Goal: Information Seeking & Learning: Learn about a topic

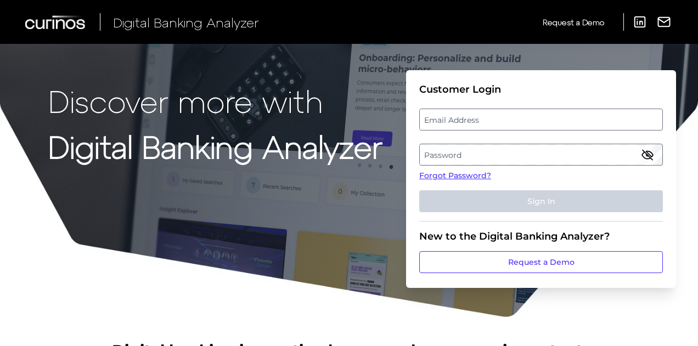
click at [465, 123] on label "Email Address" at bounding box center [541, 120] width 242 height 20
click at [465, 123] on input "email" at bounding box center [541, 120] width 244 height 22
type input "[EMAIL_ADDRESS][DOMAIN_NAME]"
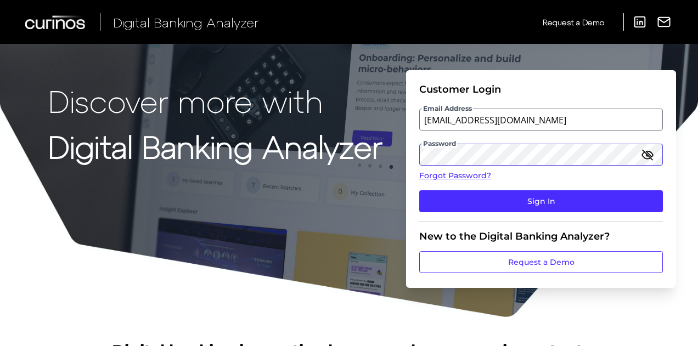
click at [419, 190] on button "Sign In" at bounding box center [541, 201] width 244 height 22
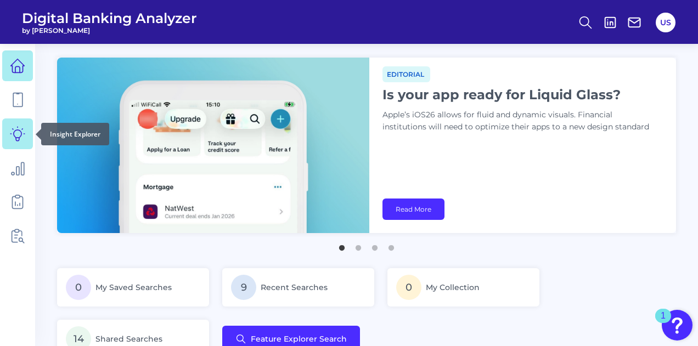
click at [26, 125] on link at bounding box center [17, 133] width 31 height 31
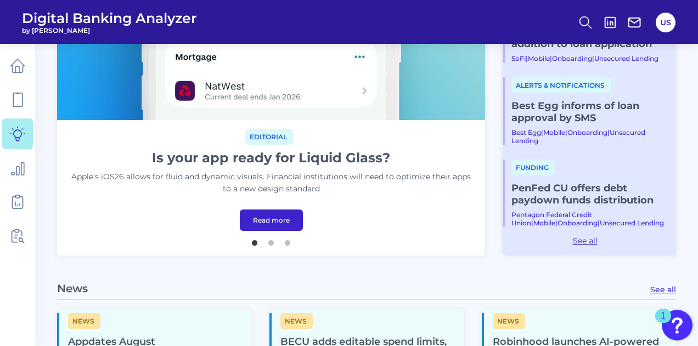
scroll to position [205, 0]
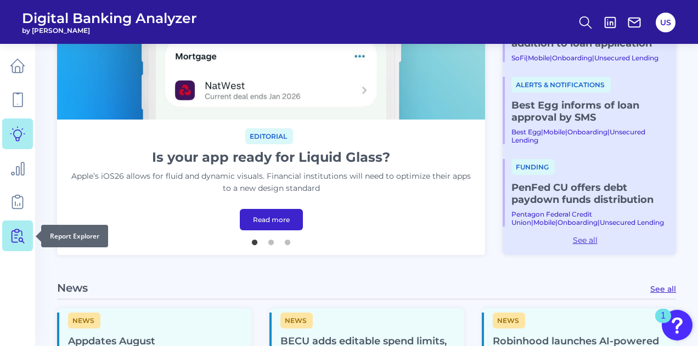
click at [18, 225] on link at bounding box center [17, 236] width 31 height 31
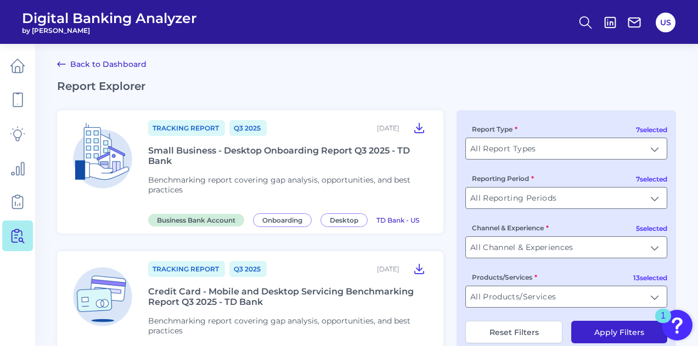
click at [556, 135] on div "Report Type All Report Types All Report Types" at bounding box center [566, 141] width 202 height 36
click at [556, 144] on input "All Report Types" at bounding box center [566, 148] width 201 height 21
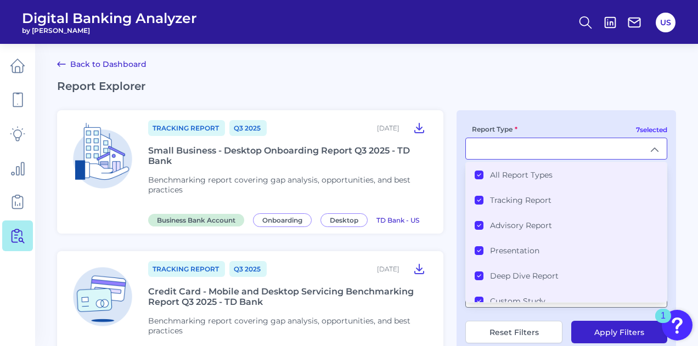
click at [533, 177] on label "All Report Types" at bounding box center [521, 175] width 63 height 10
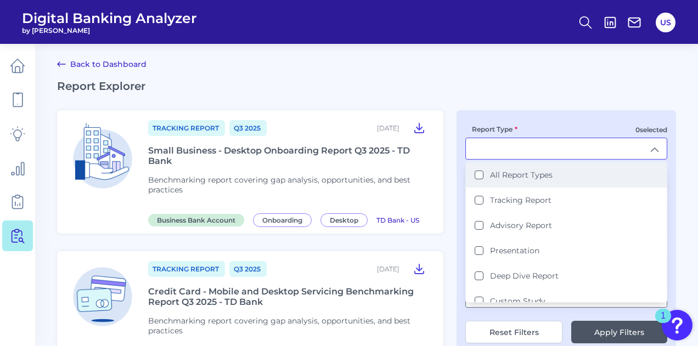
click at [530, 172] on label "All Report Types" at bounding box center [521, 175] width 63 height 10
type input "All Report Types"
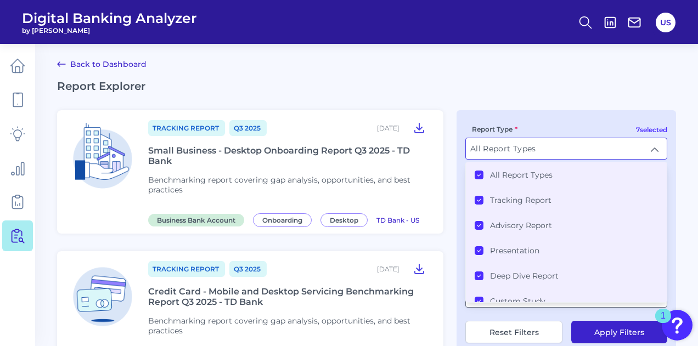
scroll to position [1, 0]
click at [523, 91] on h2 "Report Explorer" at bounding box center [366, 85] width 619 height 13
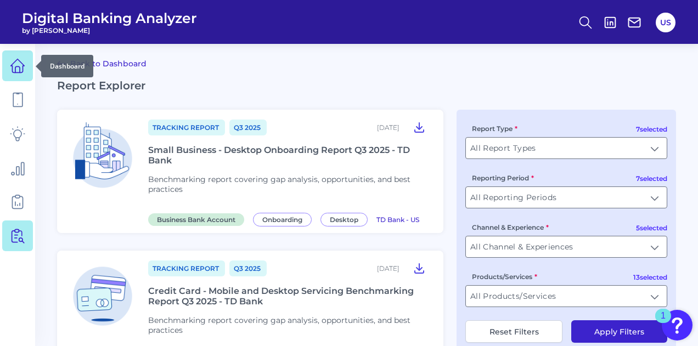
click at [21, 69] on icon at bounding box center [17, 65] width 15 height 15
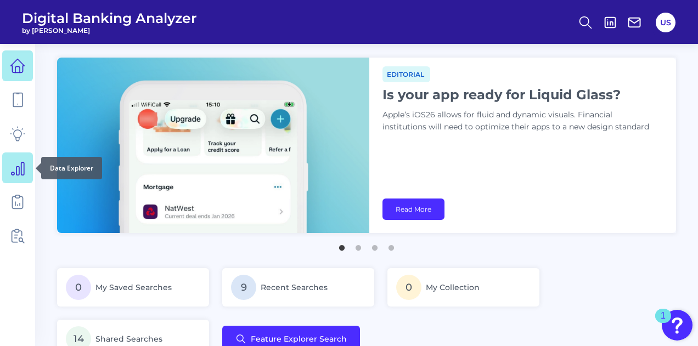
click at [25, 156] on link at bounding box center [17, 167] width 31 height 31
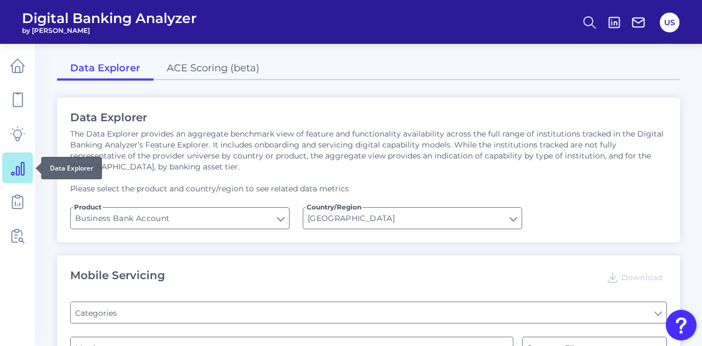
type input "Type of Institution"
type input "Pre-login Features"
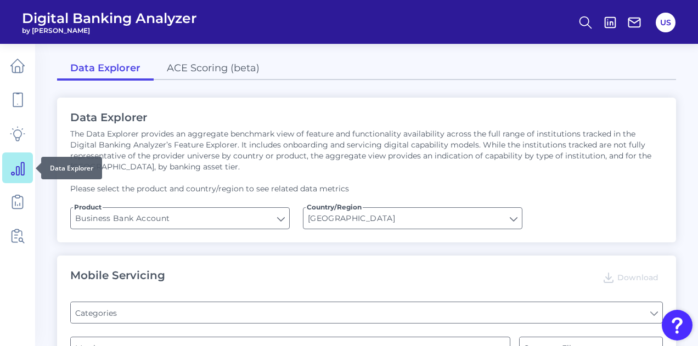
type input "Login"
type input "Channel"
type input "Does it offer third-party single sign on?"
type input "Can you apply for the PRODUCT as a new to brand customer on ANY digital channel?"
type input "Upon opening the app are users immediately prompted to use Touch/Face ID to log…"
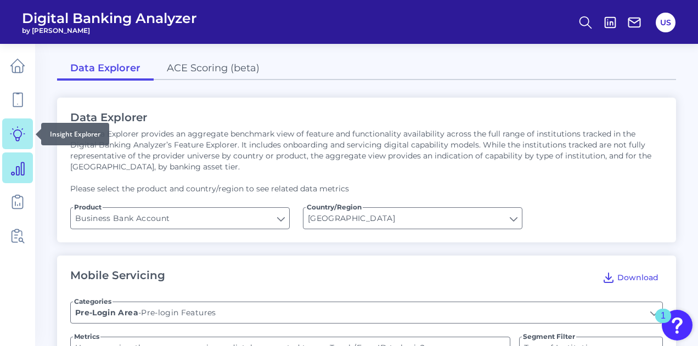
click at [22, 140] on icon at bounding box center [17, 133] width 15 height 15
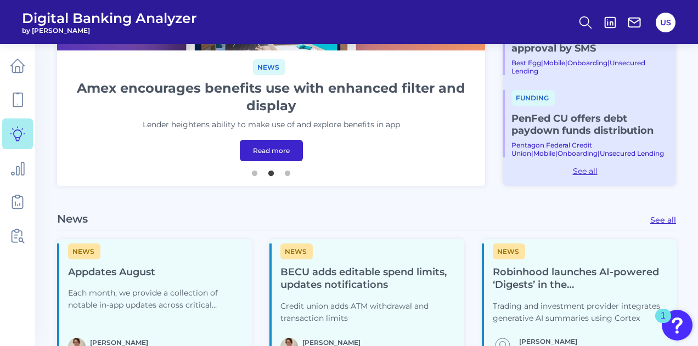
scroll to position [274, 0]
click at [658, 224] on link "See all" at bounding box center [663, 221] width 26 height 10
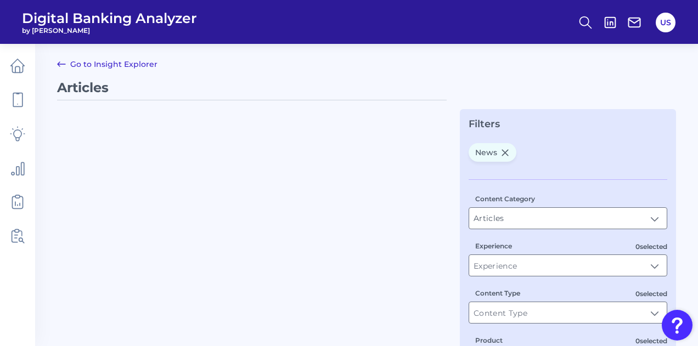
type input "News"
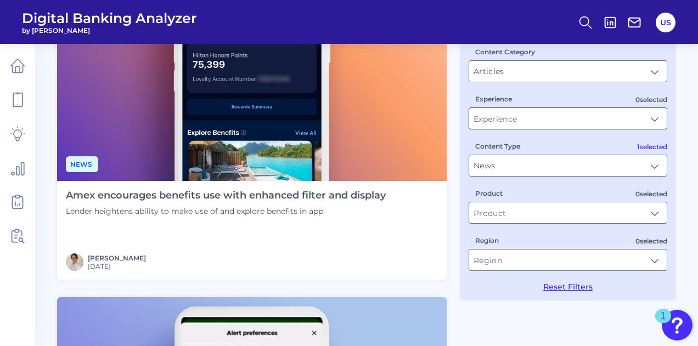
scroll to position [148, 0]
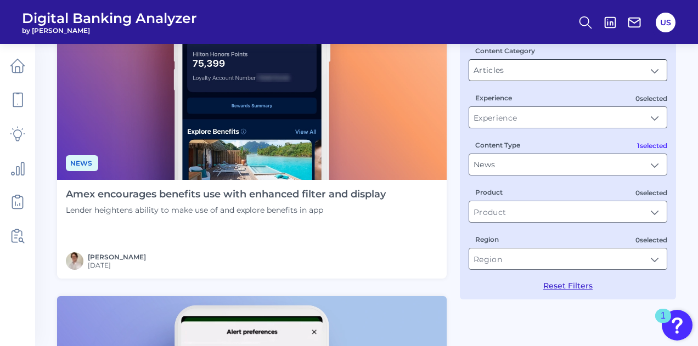
click at [546, 63] on input "Articles" at bounding box center [567, 70] width 197 height 21
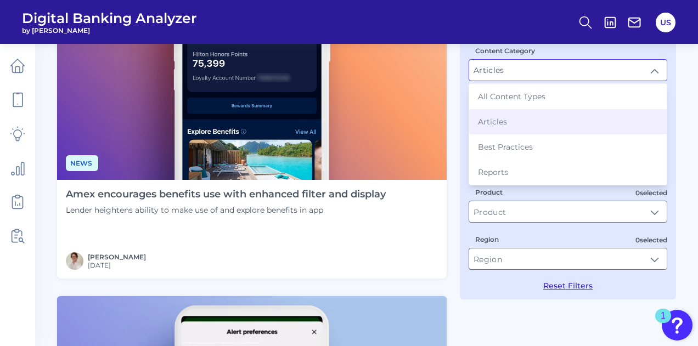
click at [567, 56] on div "Content Category Articles Articles All Content Types Articles Best Practices Re…" at bounding box center [567, 63] width 199 height 36
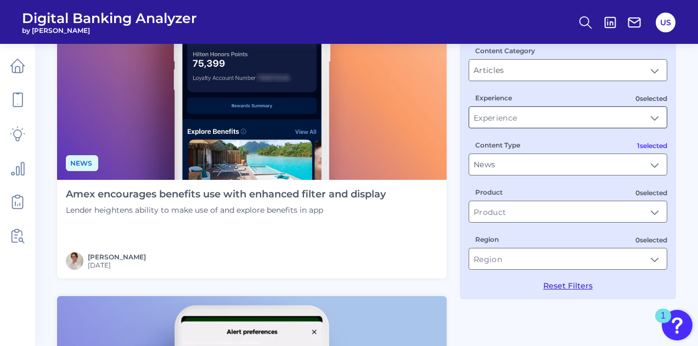
click at [553, 116] on input "Experience" at bounding box center [567, 117] width 197 height 21
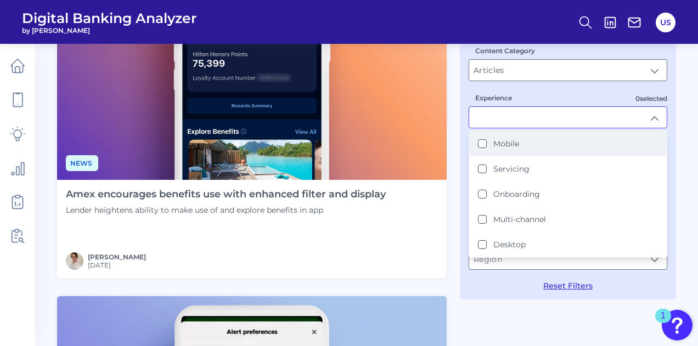
click at [530, 147] on li "Mobile" at bounding box center [567, 143] width 197 height 25
type input "Mobile"
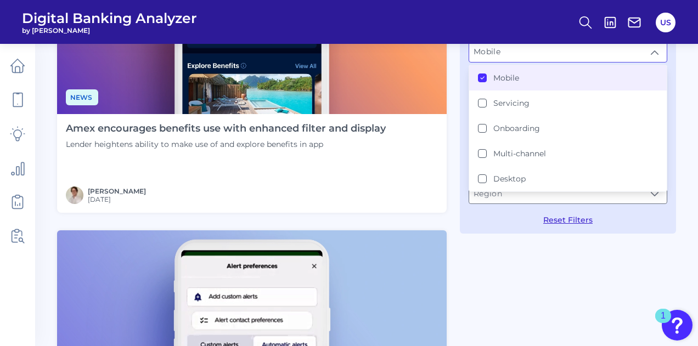
scroll to position [235, 0]
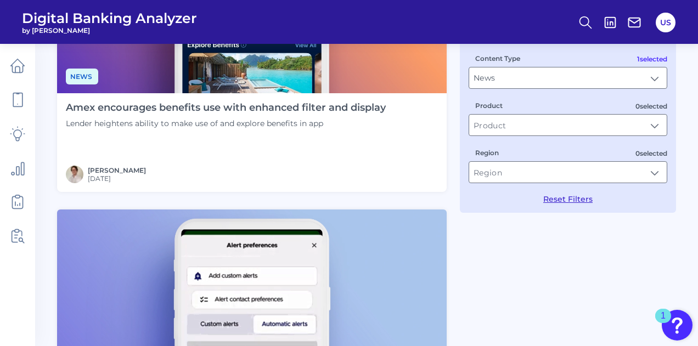
scroll to position [82, 0]
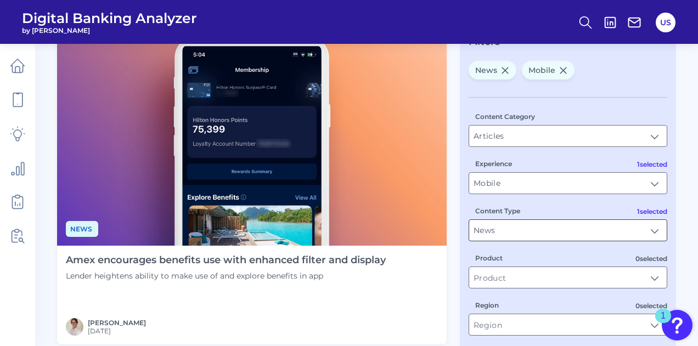
click at [507, 234] on input "News" at bounding box center [567, 230] width 197 height 21
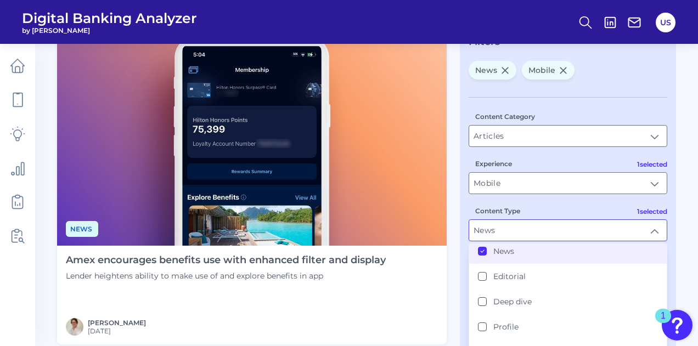
scroll to position [5, 0]
click at [495, 251] on label "News" at bounding box center [503, 252] width 21 height 10
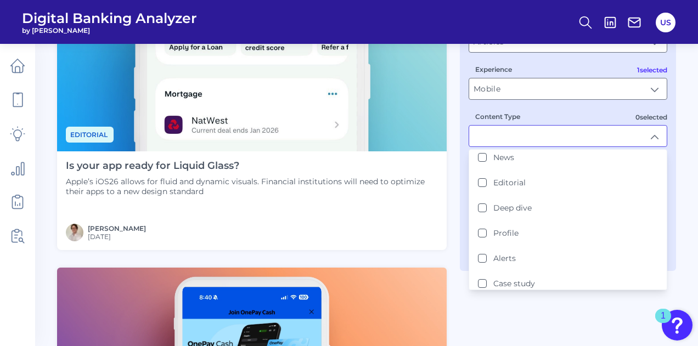
scroll to position [177, 0]
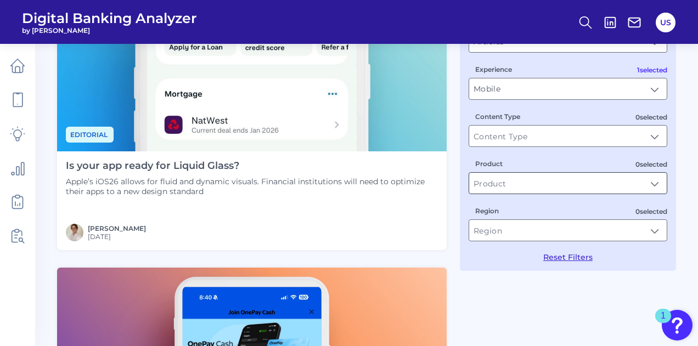
click at [519, 185] on input "Product" at bounding box center [567, 183] width 197 height 21
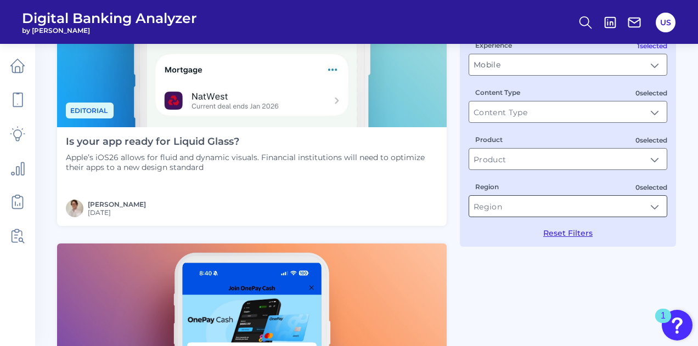
scroll to position [212, 0]
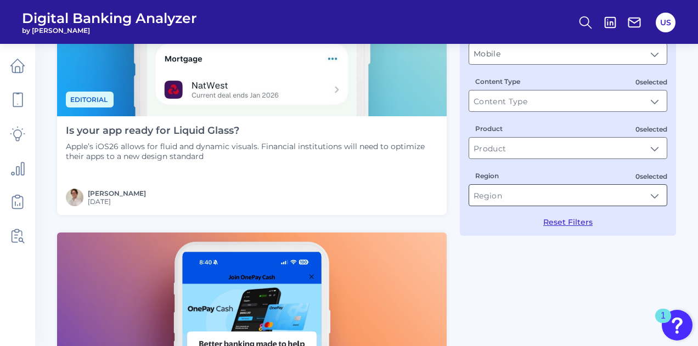
click at [521, 199] on input "Region" at bounding box center [567, 195] width 197 height 21
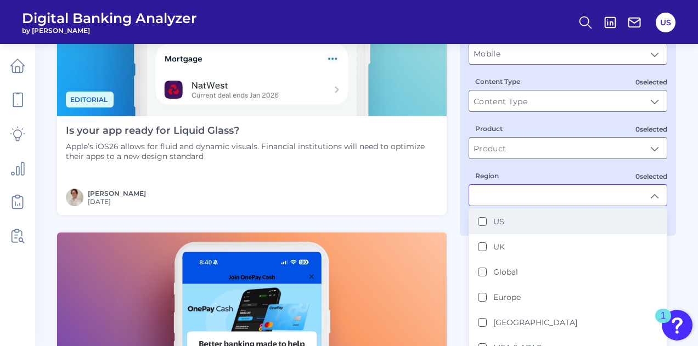
click at [519, 217] on li "US" at bounding box center [567, 221] width 197 height 25
type input "US"
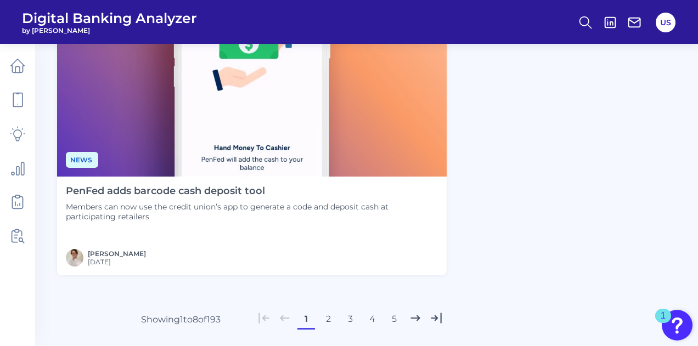
scroll to position [2576, 0]
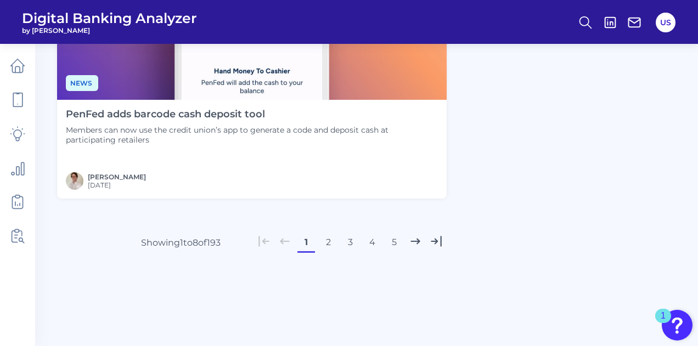
click at [387, 245] on button "5" at bounding box center [394, 243] width 18 height 18
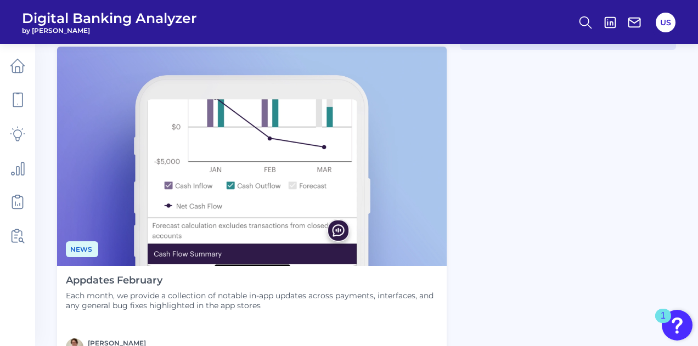
scroll to position [398, 0]
click at [124, 278] on h4 "Appdates February" at bounding box center [252, 280] width 372 height 12
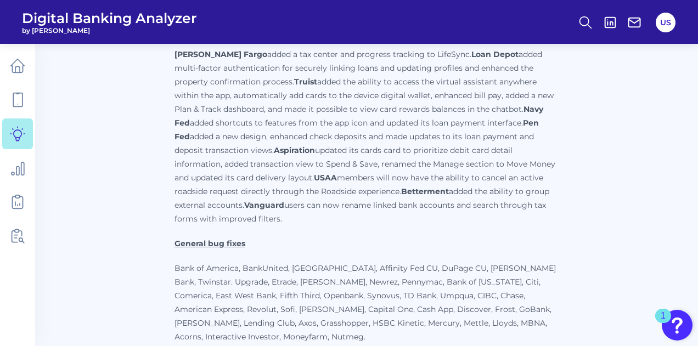
scroll to position [528, 0]
click at [300, 213] on p "[PERSON_NAME] Fargo added a tax center and progress tracking to LifeSync. Loan …" at bounding box center [366, 136] width 384 height 178
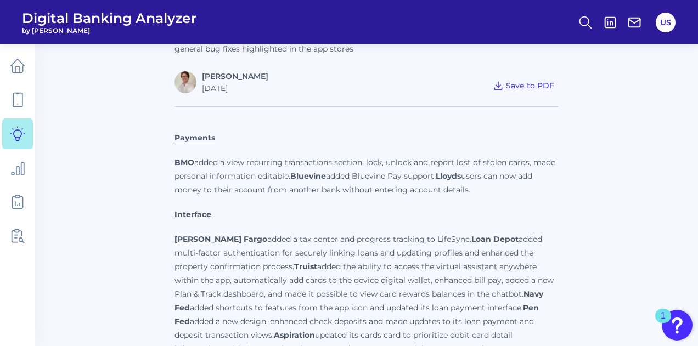
scroll to position [249, 0]
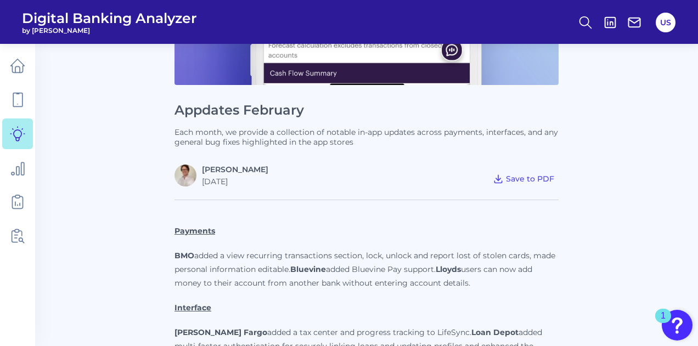
scroll to position [119, 0]
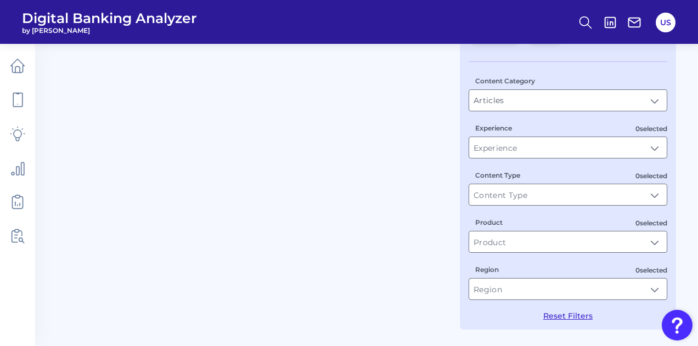
type input "Mobile"
type input "US"
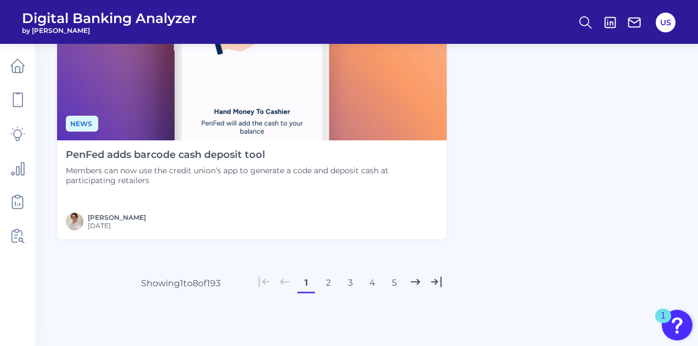
scroll to position [2538, 0]
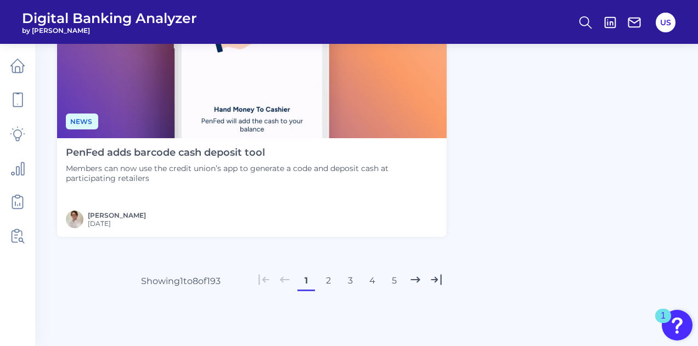
click at [323, 279] on button "2" at bounding box center [328, 281] width 18 height 18
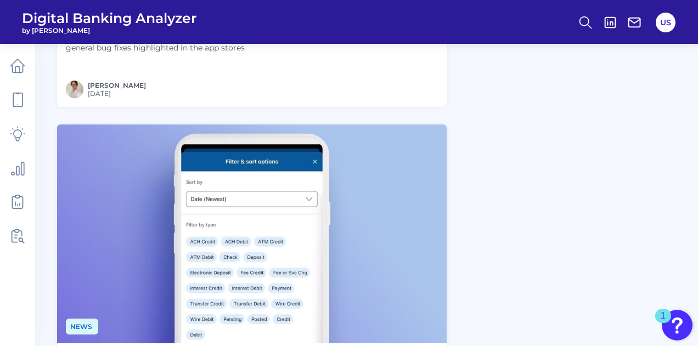
scroll to position [2436, 0]
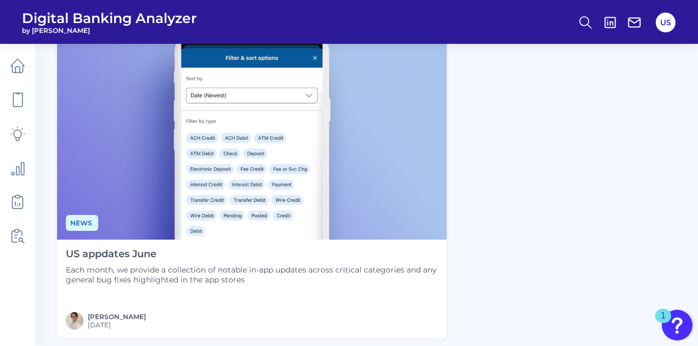
click at [100, 247] on div "US appdates June Each month, we provide a collection of notable in-app updates …" at bounding box center [251, 289] width 389 height 99
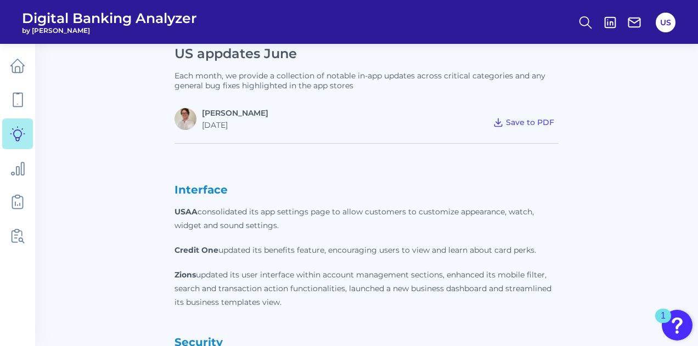
scroll to position [305, 0]
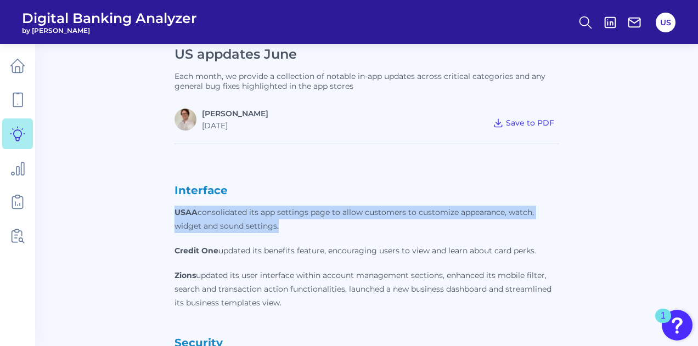
drag, startPoint x: 174, startPoint y: 210, endPoint x: 296, endPoint y: 228, distance: 122.7
click at [296, 228] on p "USAA consolidated its app settings page to allow customers to customize appeara…" at bounding box center [366, 219] width 384 height 27
copy p "USAA consolidated its app settings page to allow customers to customize appeara…"
click at [304, 229] on p "USAA consolidated its app settings page to allow customers to customize appeara…" at bounding box center [366, 219] width 384 height 27
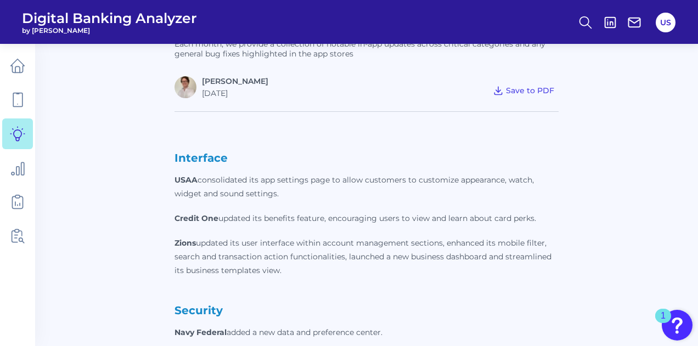
scroll to position [290, 0]
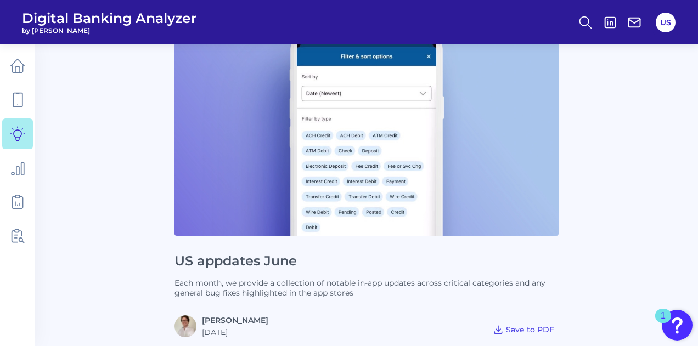
scroll to position [99, 0]
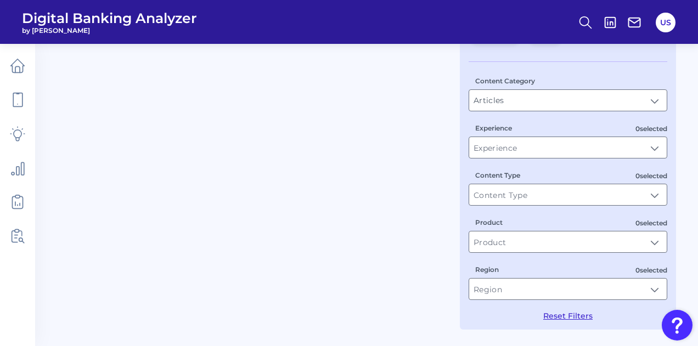
type input "Mobile"
type input "US"
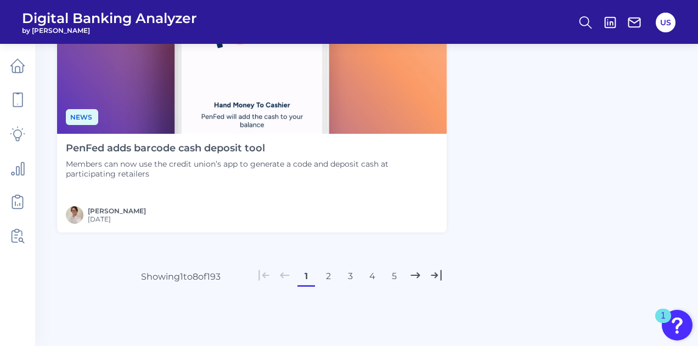
scroll to position [2576, 0]
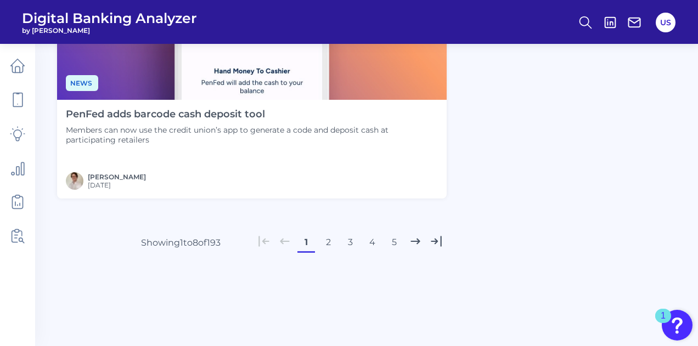
click at [324, 247] on button "2" at bounding box center [328, 243] width 18 height 18
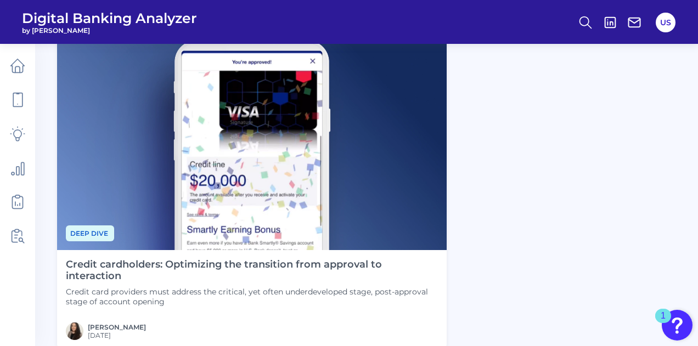
scroll to position [1421, 0]
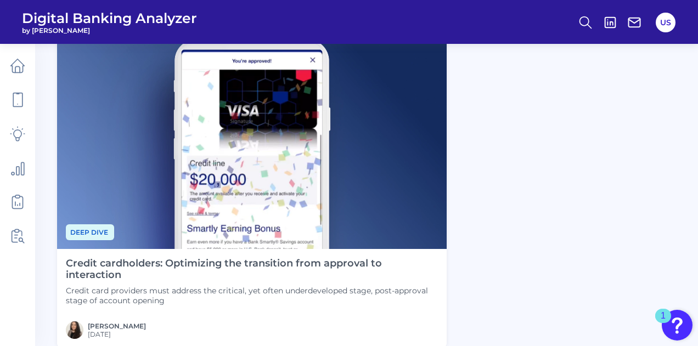
click at [323, 256] on div "Credit cardholders: Optimizing the transition from approval to interaction Cred…" at bounding box center [251, 298] width 389 height 99
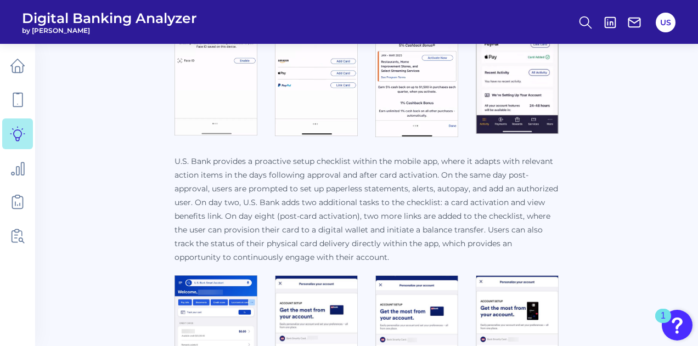
scroll to position [2626, 0]
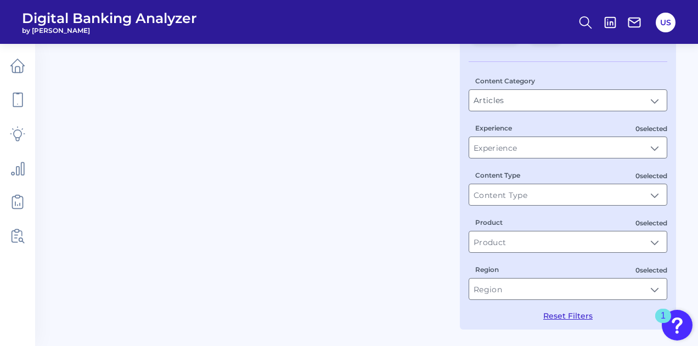
type input "Mobile"
type input "US"
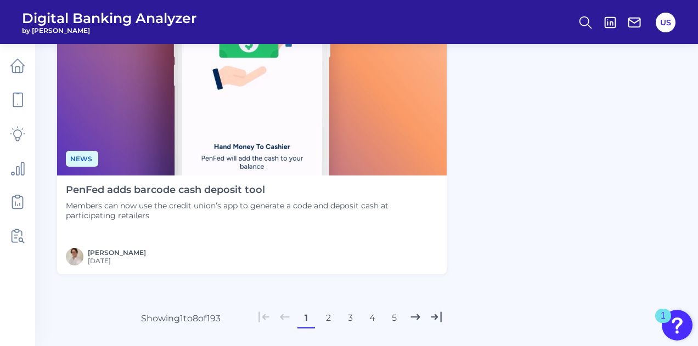
scroll to position [2576, 0]
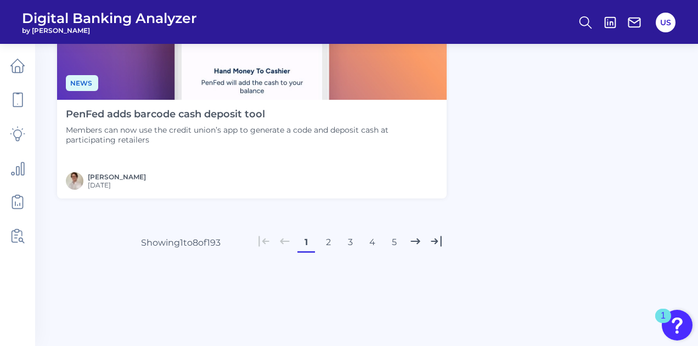
click at [329, 242] on button "2" at bounding box center [328, 243] width 18 height 18
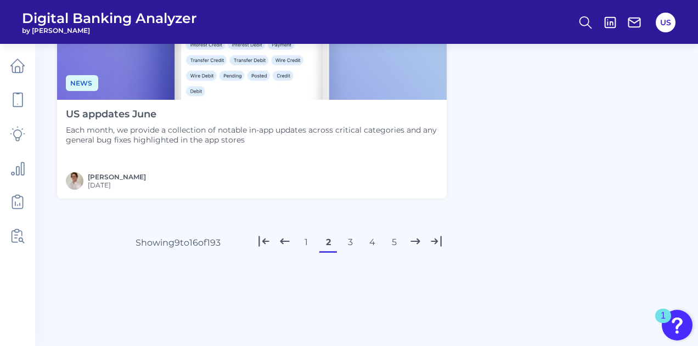
click at [349, 237] on button "3" at bounding box center [350, 243] width 18 height 18
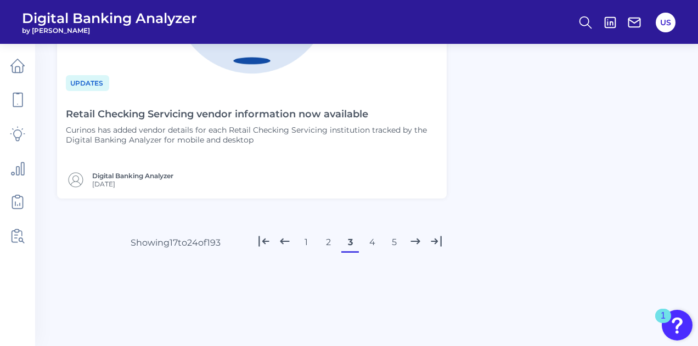
click at [371, 241] on button "4" at bounding box center [372, 243] width 18 height 18
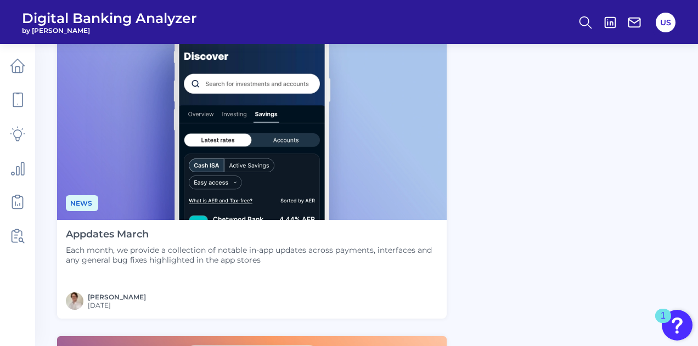
scroll to position [814, 0]
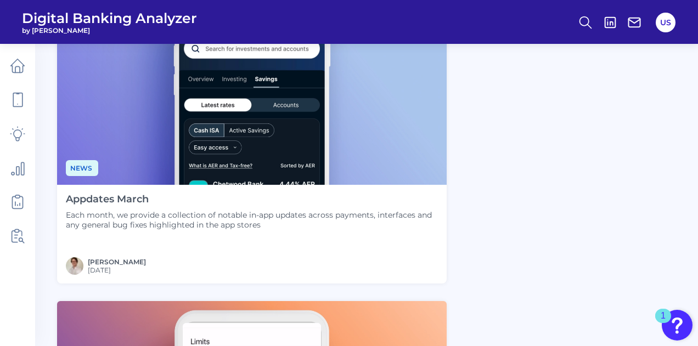
click at [148, 197] on h4 "Appdates March" at bounding box center [252, 200] width 372 height 12
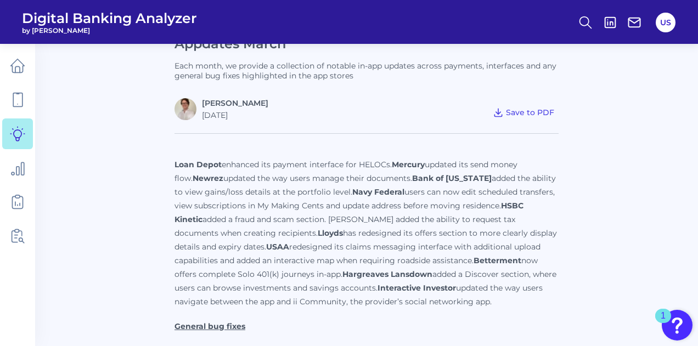
scroll to position [346, 0]
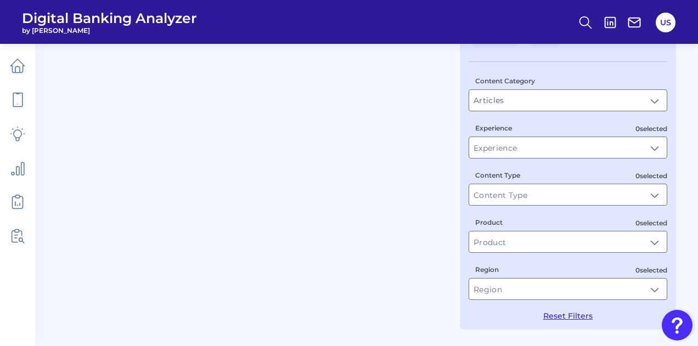
type input "Mobile"
type input "US"
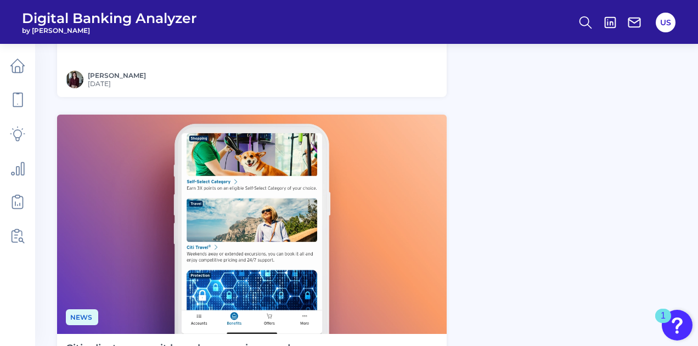
scroll to position [2576, 0]
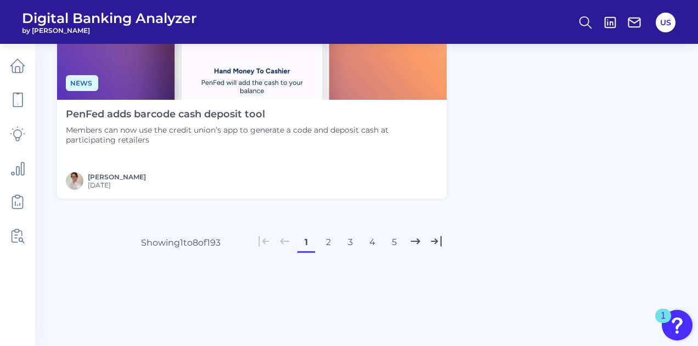
click at [357, 245] on button "3" at bounding box center [350, 243] width 18 height 18
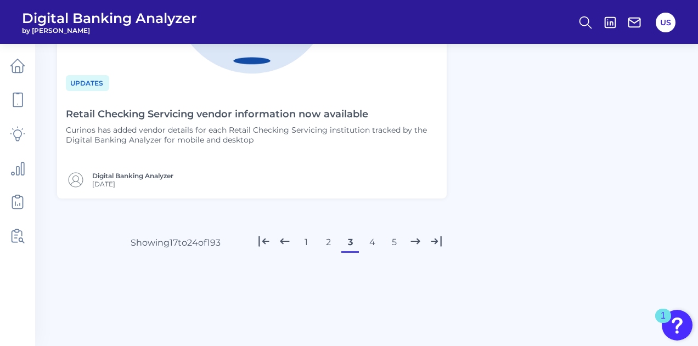
click at [374, 247] on button "4" at bounding box center [372, 243] width 18 height 18
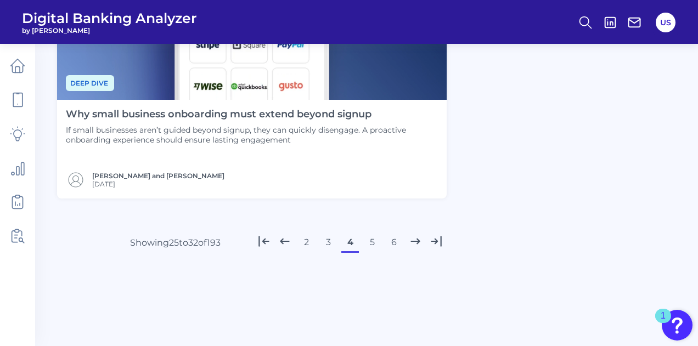
click at [374, 238] on button "5" at bounding box center [372, 243] width 18 height 18
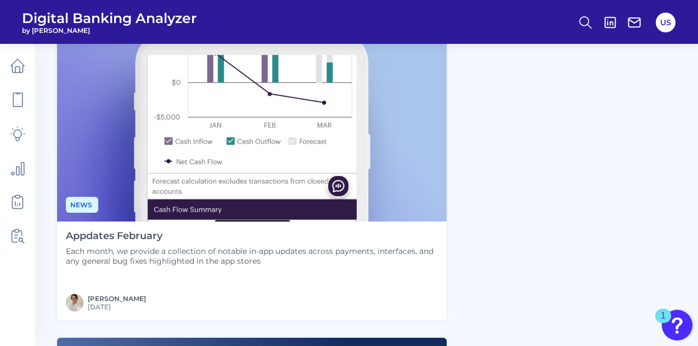
scroll to position [456, 0]
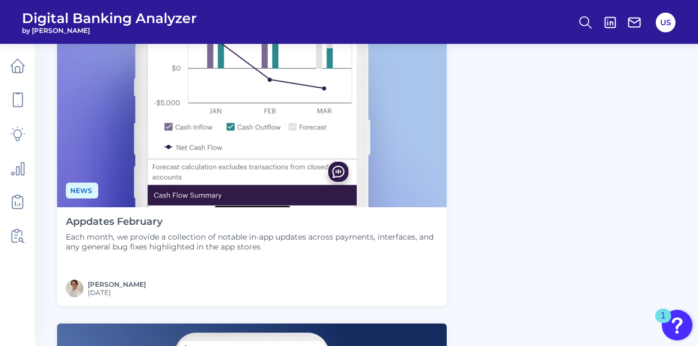
click at [156, 220] on h4 "Appdates February" at bounding box center [252, 222] width 372 height 12
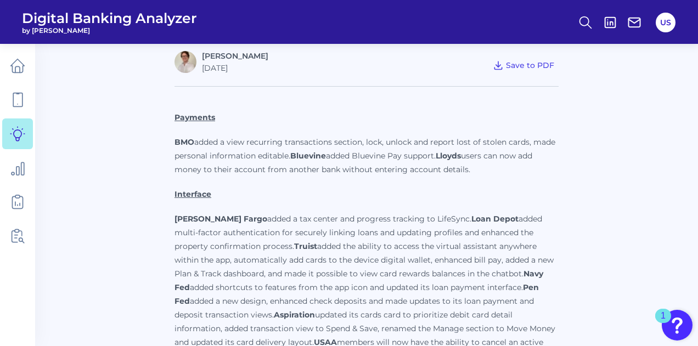
scroll to position [363, 0]
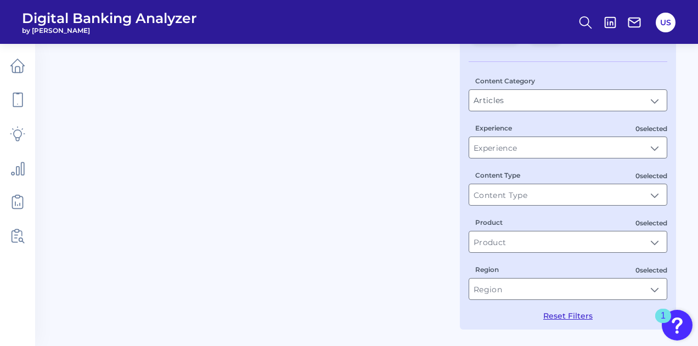
type input "Mobile"
type input "US"
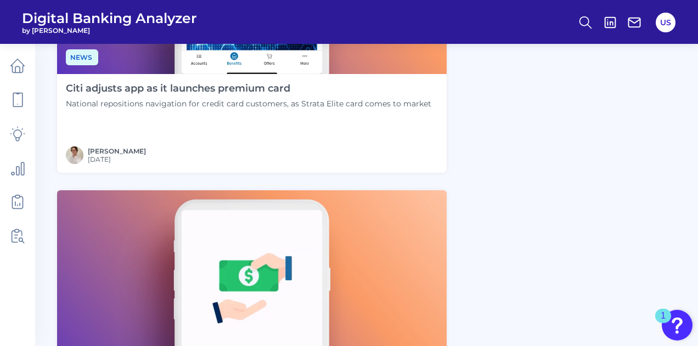
scroll to position [2576, 0]
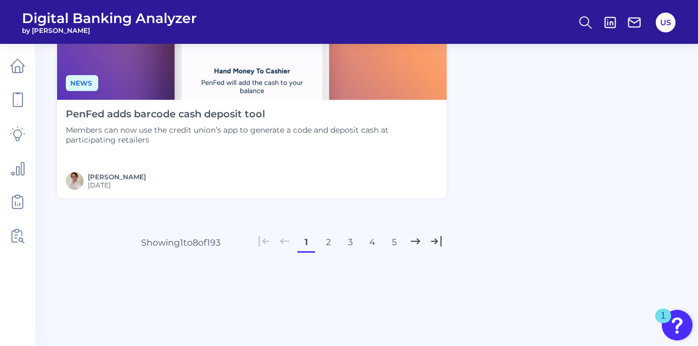
click at [394, 245] on button "5" at bounding box center [394, 243] width 18 height 18
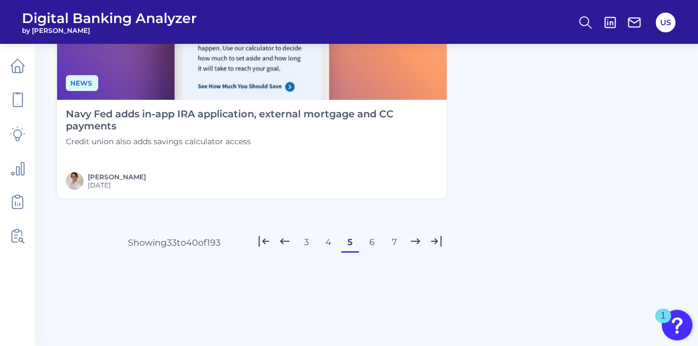
click at [370, 248] on button "6" at bounding box center [372, 243] width 18 height 18
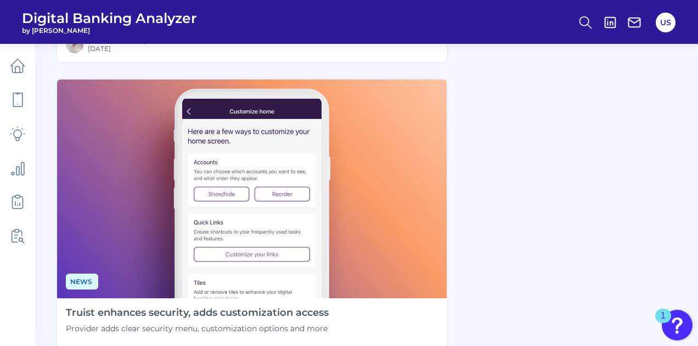
scroll to position [2387, 0]
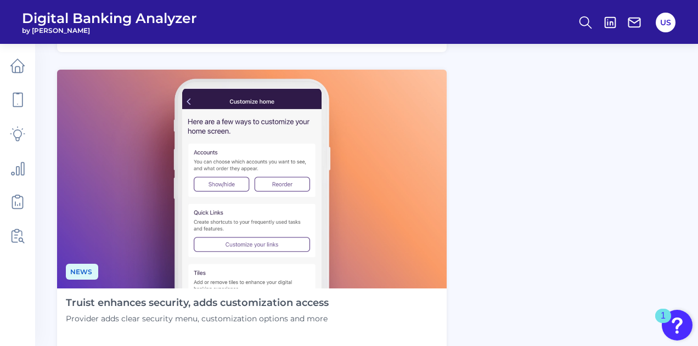
click at [340, 238] on img at bounding box center [251, 179] width 389 height 219
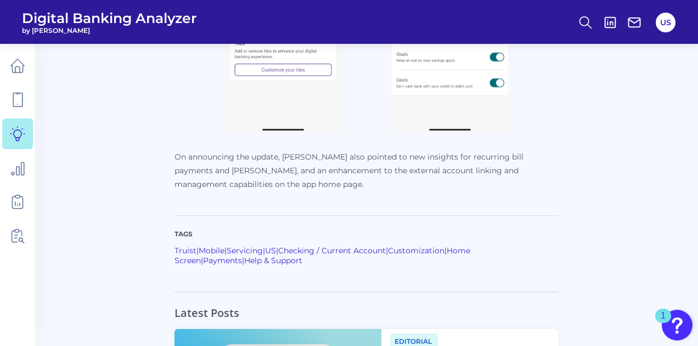
scroll to position [981, 0]
click at [187, 156] on p "On announcing the update, [PERSON_NAME] also pointed to new insights for recurr…" at bounding box center [366, 170] width 384 height 41
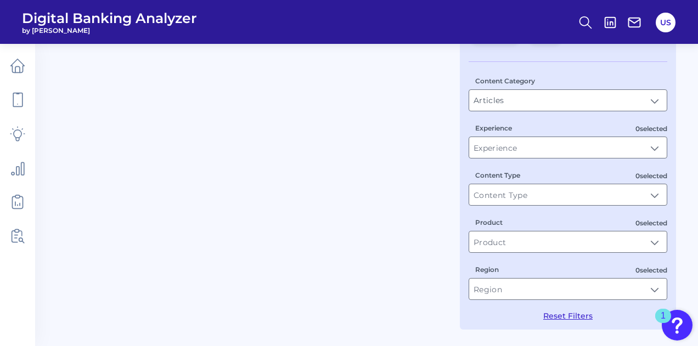
type input "Mobile"
type input "US"
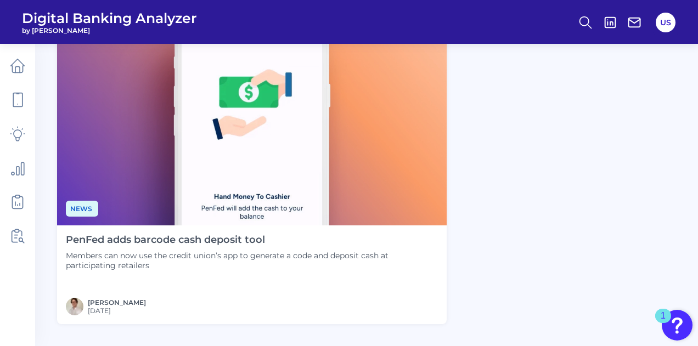
scroll to position [2576, 0]
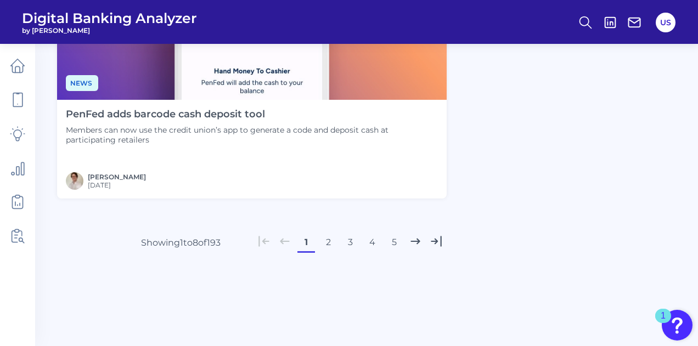
click at [391, 245] on button "5" at bounding box center [394, 243] width 18 height 18
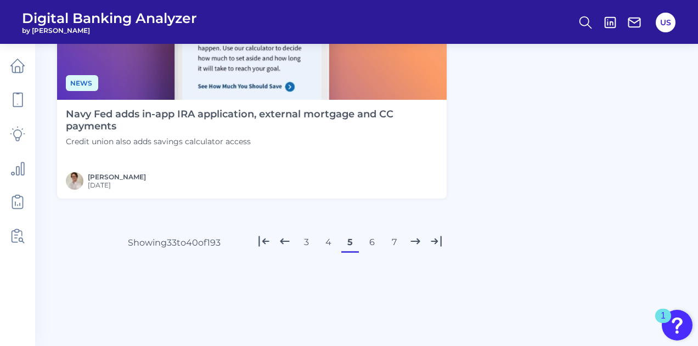
click at [372, 246] on button "6" at bounding box center [372, 243] width 18 height 18
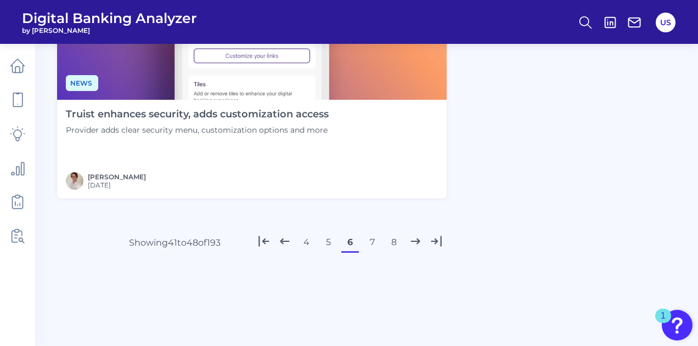
click at [373, 244] on button "7" at bounding box center [372, 243] width 18 height 18
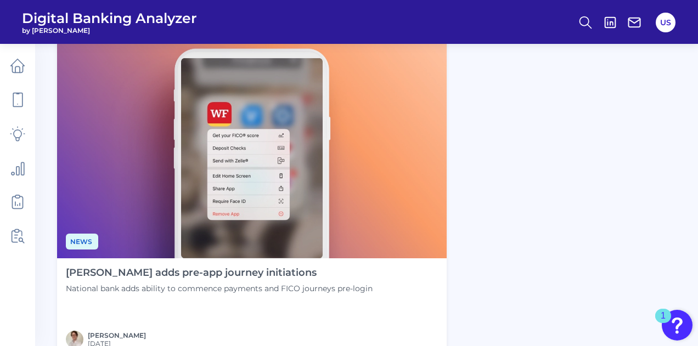
scroll to position [1745, 0]
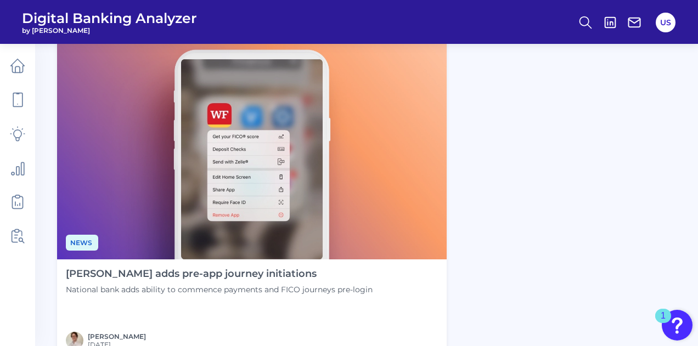
click at [230, 271] on h4 "[PERSON_NAME] adds pre-app journey initiations" at bounding box center [219, 274] width 307 height 12
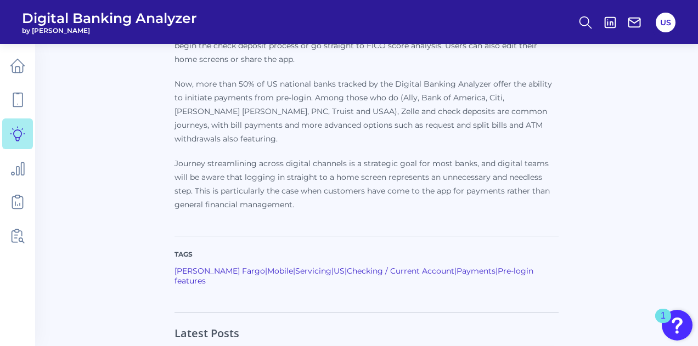
scroll to position [181, 0]
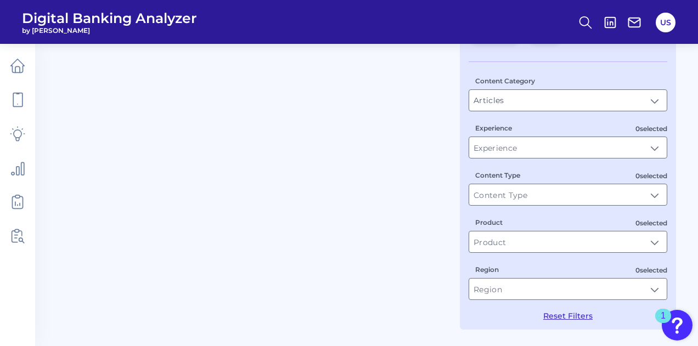
scroll to position [119, 0]
type input "Mobile"
type input "US"
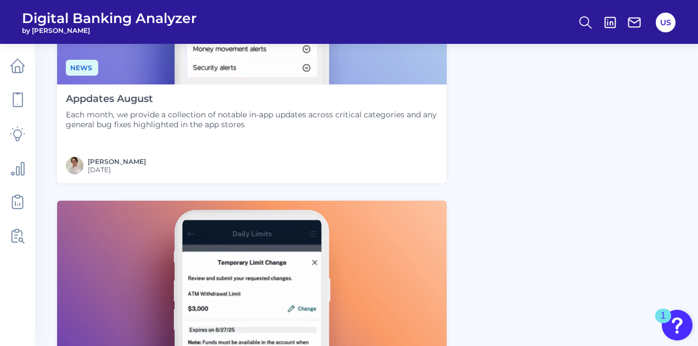
scroll to position [915, 0]
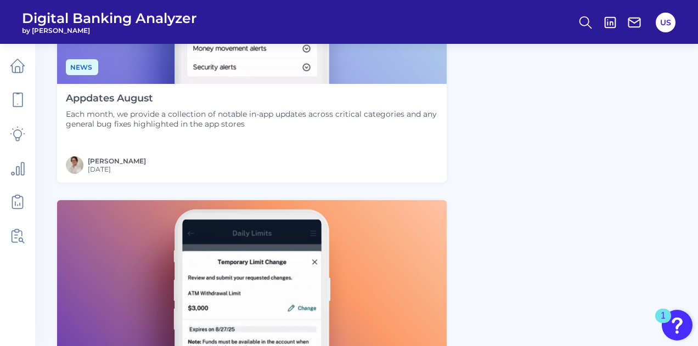
click at [109, 138] on div "Appdates August Each month, we provide a collection of notable in-app updates a…" at bounding box center [251, 133] width 389 height 99
